Goal: Transaction & Acquisition: Book appointment/travel/reservation

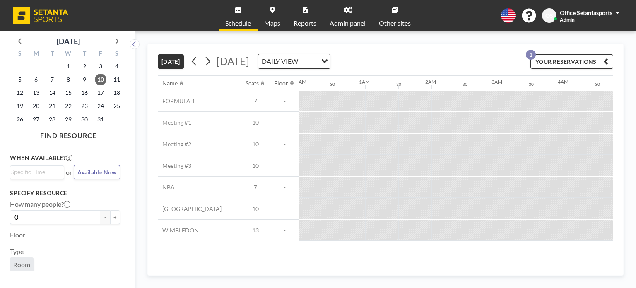
scroll to position [0, 696]
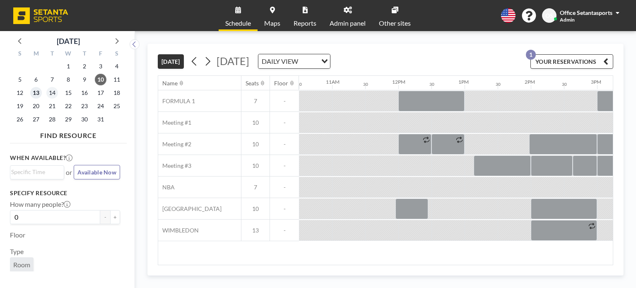
drag, startPoint x: 36, startPoint y: 92, endPoint x: 58, endPoint y: 91, distance: 21.1
click at [36, 92] on span "13" at bounding box center [36, 93] width 12 height 12
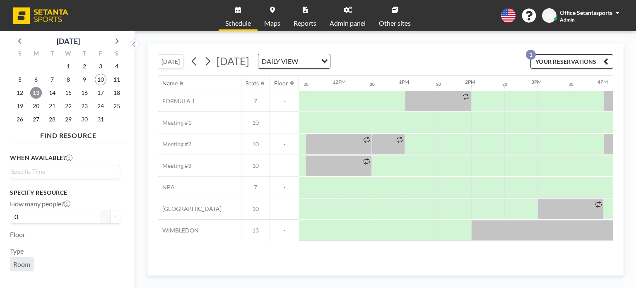
scroll to position [0, 764]
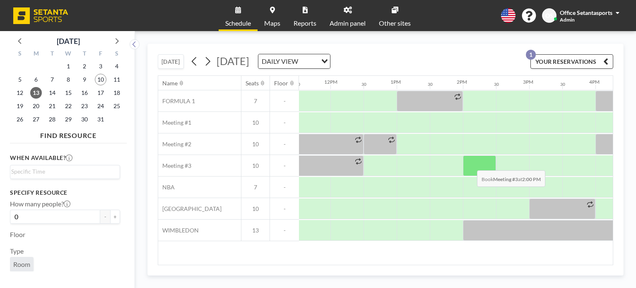
click at [471, 164] on div at bounding box center [479, 165] width 33 height 21
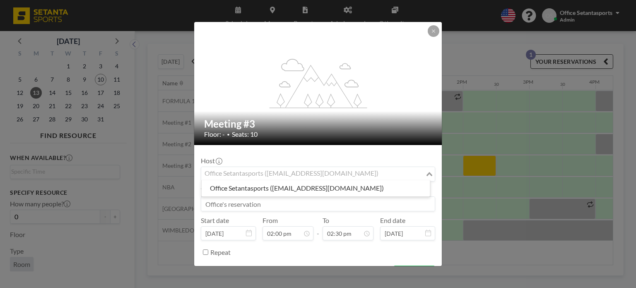
click at [284, 173] on div "Office Setantasports ([EMAIL_ADDRESS][DOMAIN_NAME])" at bounding box center [313, 173] width 224 height 12
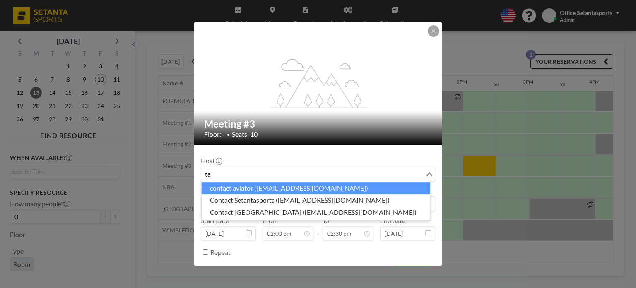
type input "t"
click at [290, 152] on div "Host Office Setantasports ([EMAIL_ADDRESS][DOMAIN_NAME]) Loading... Title Start…" at bounding box center [318, 205] width 235 height 107
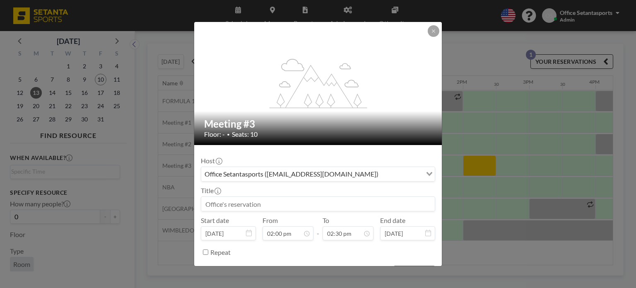
click at [250, 205] on input at bounding box center [318, 204] width 234 height 14
click at [262, 177] on div "Office Setantasports ([EMAIL_ADDRESS][DOMAIN_NAME])" at bounding box center [311, 173] width 221 height 12
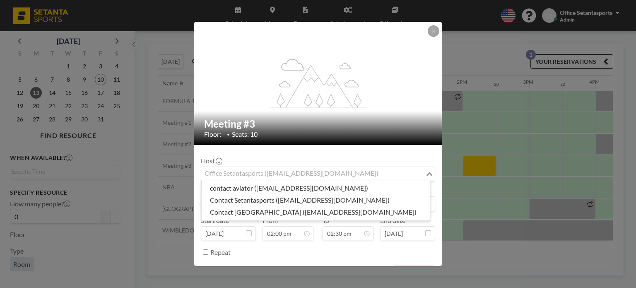
paste input "[EMAIL_ADDRESS][DOMAIN_NAME]"
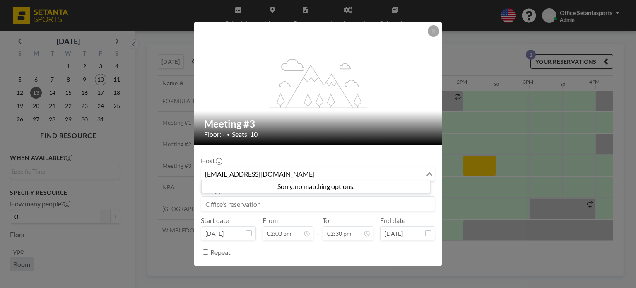
type input "[EMAIL_ADDRESS][DOMAIN_NAME]"
click at [266, 203] on input at bounding box center [318, 204] width 234 height 14
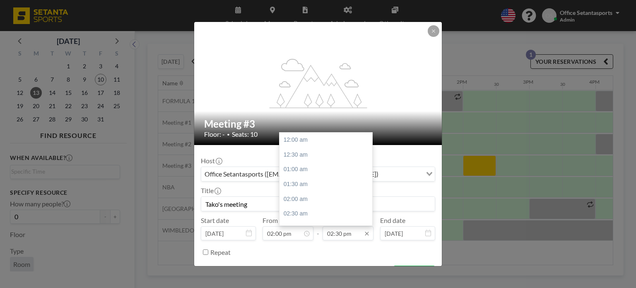
scroll to position [428, 0]
type input "Tako's meeting"
click at [311, 157] on div "03:00 pm" at bounding box center [328, 155] width 97 height 15
type input "03:00 pm"
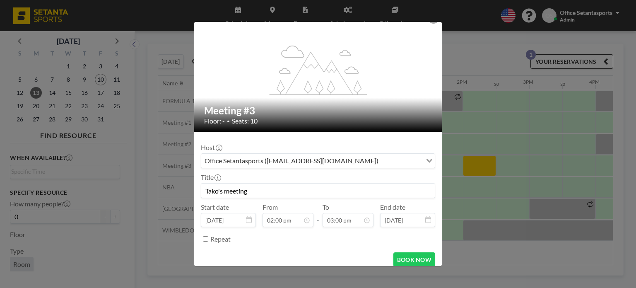
scroll to position [20, 0]
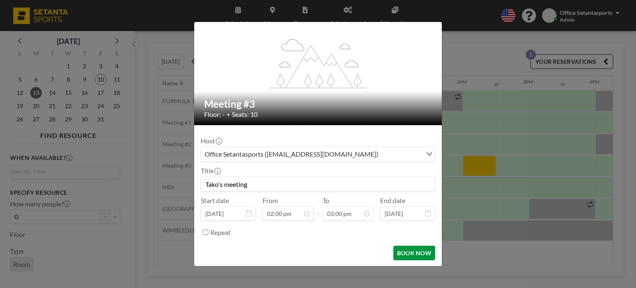
click at [412, 251] on button "BOOK NOW" at bounding box center [415, 253] width 42 height 15
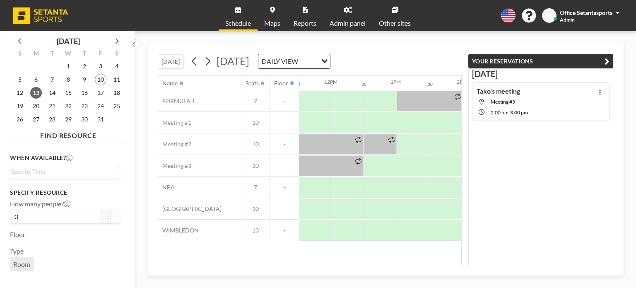
drag, startPoint x: 610, startPoint y: 61, endPoint x: 592, endPoint y: 59, distance: 17.9
click at [609, 61] on icon "button" at bounding box center [607, 61] width 5 height 10
